Goal: Task Accomplishment & Management: Manage account settings

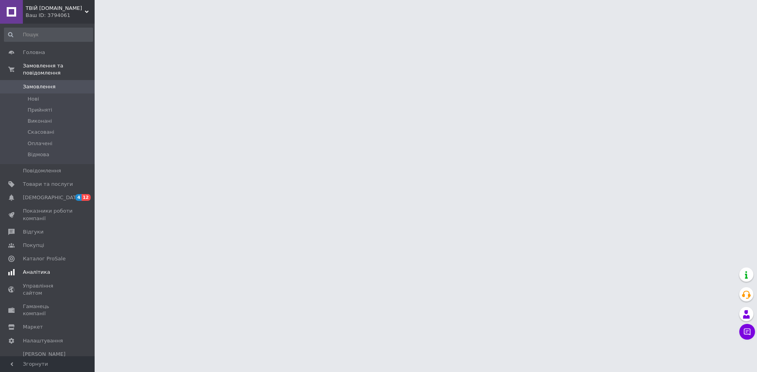
click at [37, 268] on span "Аналітика" at bounding box center [36, 271] width 27 height 7
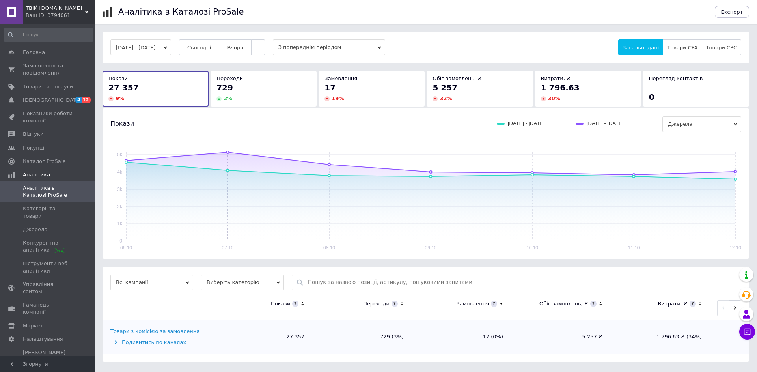
click at [148, 45] on button "06.10.2025 - 12.10.2025" at bounding box center [140, 47] width 61 height 16
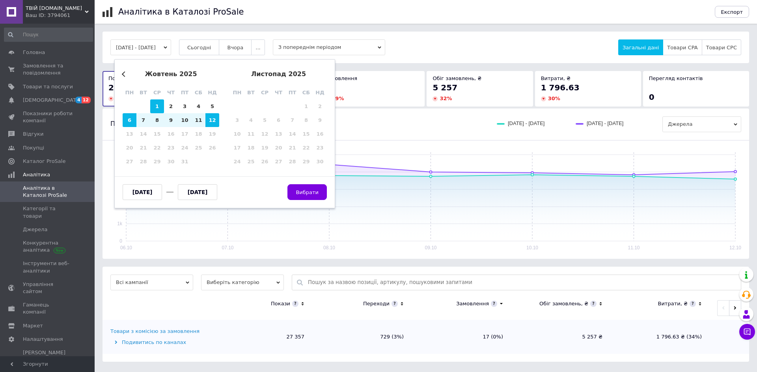
click at [156, 107] on div "1" at bounding box center [157, 106] width 14 height 14
type input "01.10.2025"
click at [210, 124] on div "12" at bounding box center [212, 120] width 14 height 14
type input "12.10.2025"
click at [315, 197] on button "Вибрати" at bounding box center [306, 192] width 39 height 16
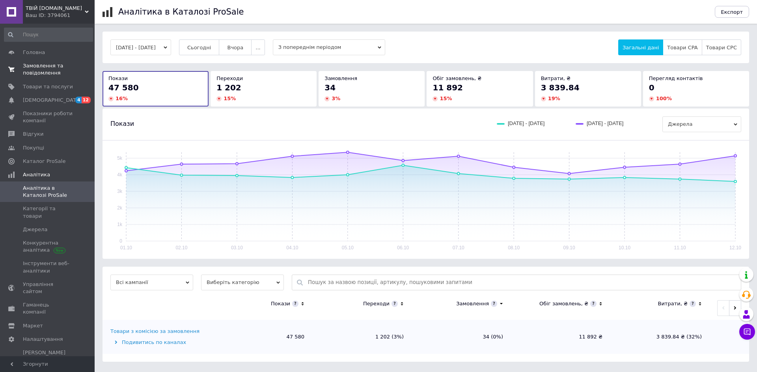
click at [41, 64] on span "Замовлення та повідомлення" at bounding box center [48, 69] width 50 height 14
